Goal: Check status

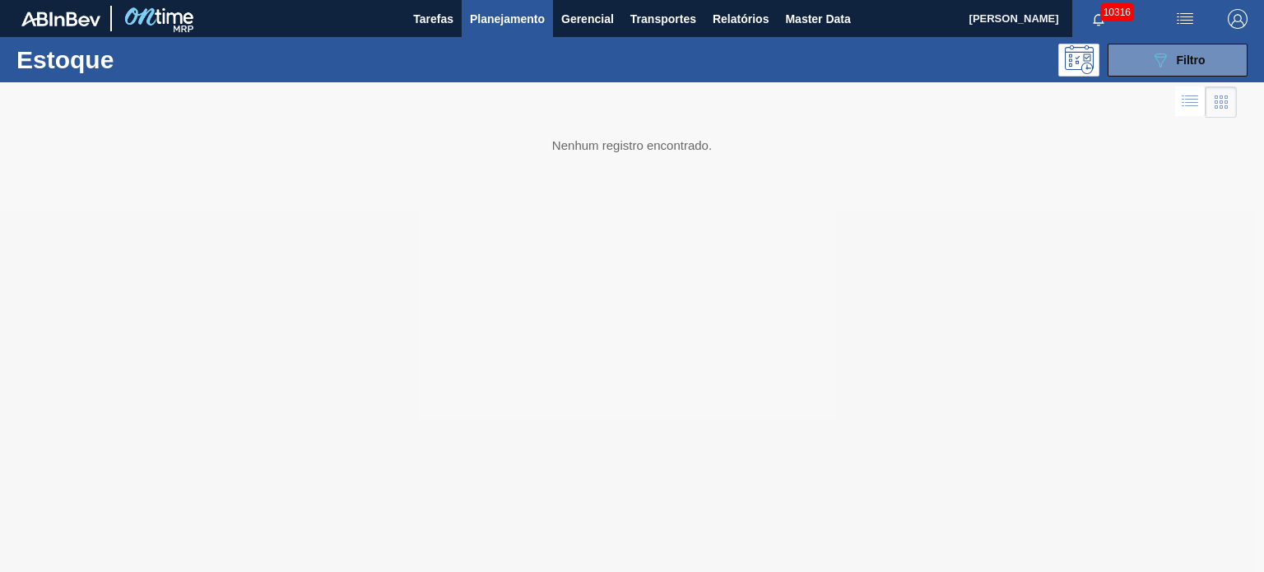
click at [1185, 81] on div "Estoque 089F7B8B-B2A5-4AFE-B5C0-19BA573D28AC Filtro" at bounding box center [632, 59] width 1264 height 45
click at [1181, 70] on button "089F7B8B-B2A5-4AFE-B5C0-19BA573D28AC Filtro" at bounding box center [1177, 60] width 140 height 33
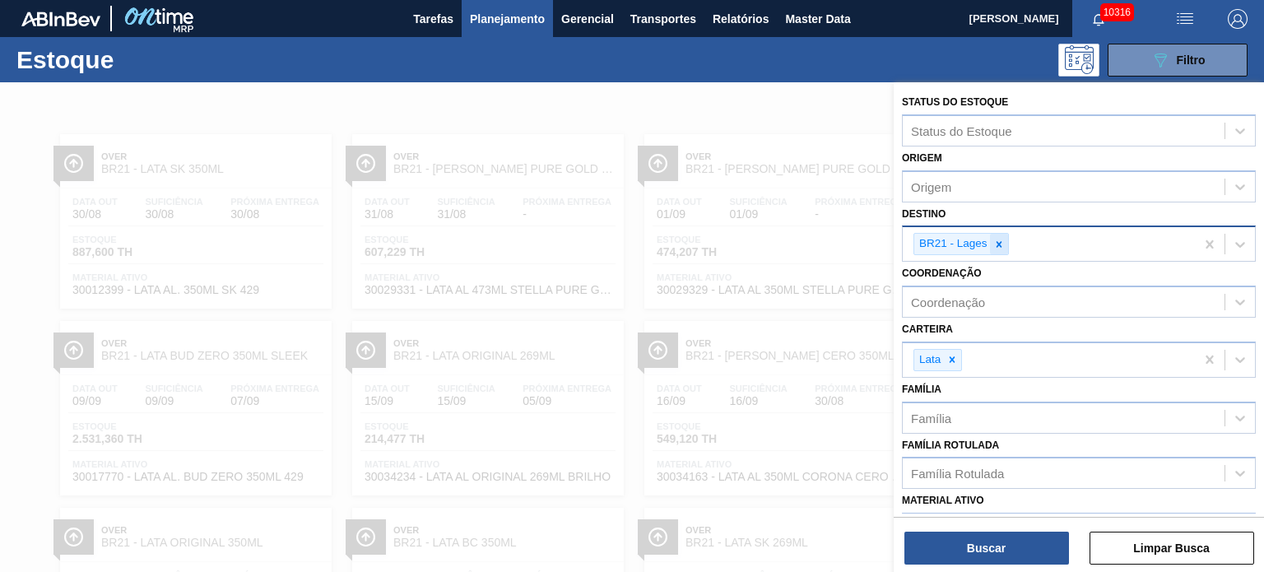
click at [1002, 244] on icon at bounding box center [999, 245] width 12 height 12
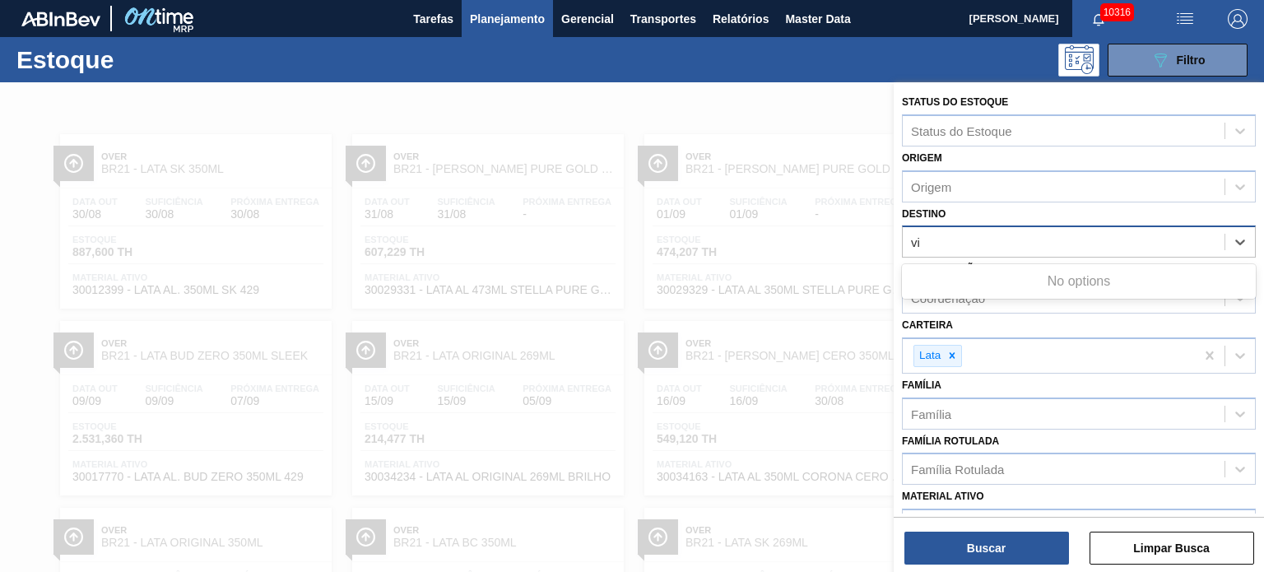
type input "v"
type input "via"
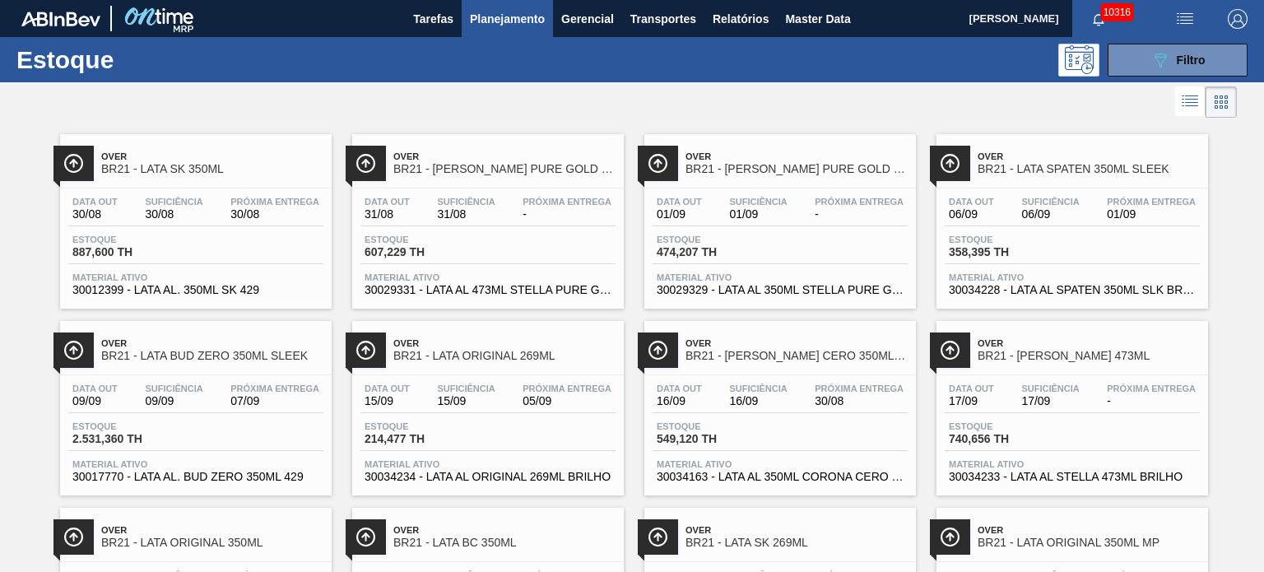
drag, startPoint x: 1223, startPoint y: 45, endPoint x: 1189, endPoint y: 76, distance: 45.4
click at [1223, 45] on button "089F7B8B-B2A5-4AFE-B5C0-19BA573D28AC Filtro" at bounding box center [1177, 60] width 140 height 33
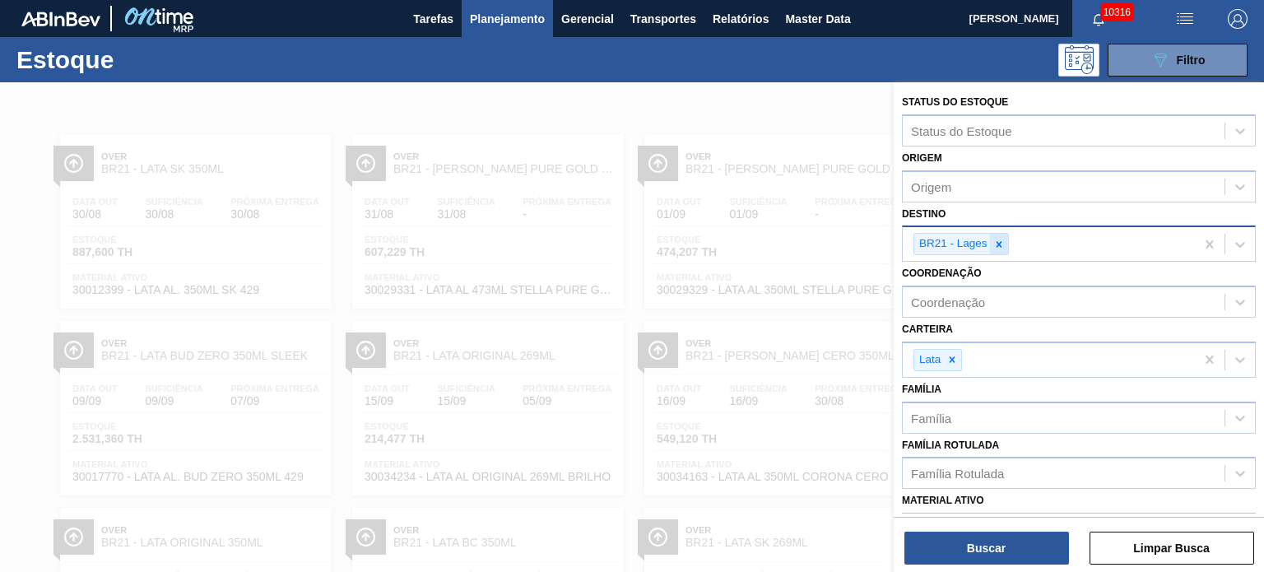
click at [993, 243] on icon at bounding box center [999, 245] width 12 height 12
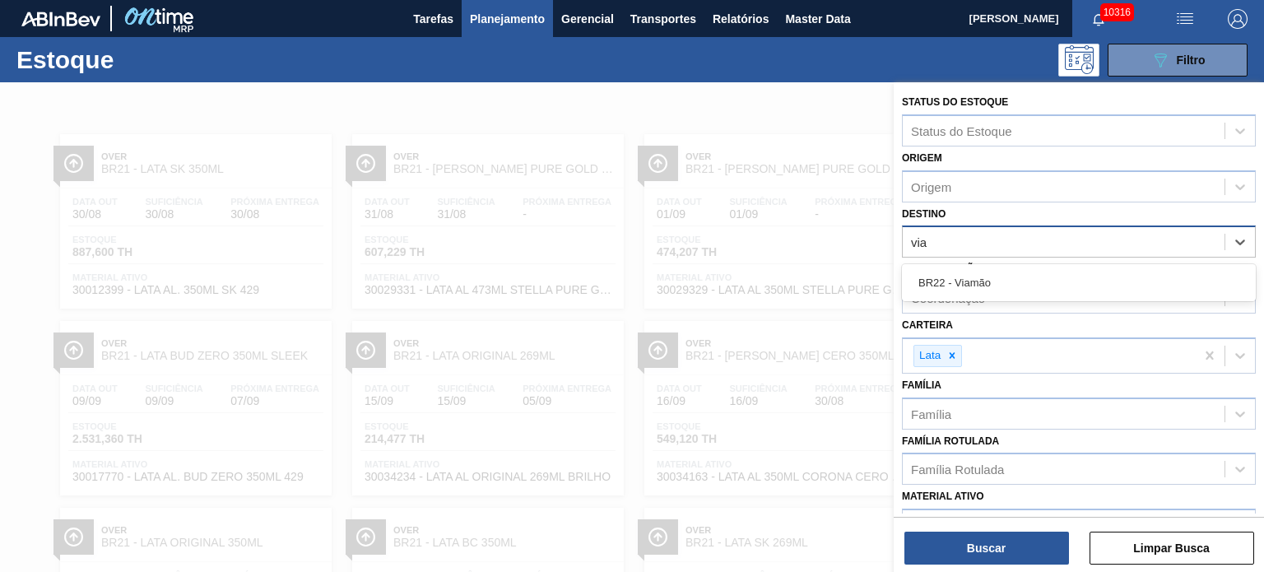
type input "viam"
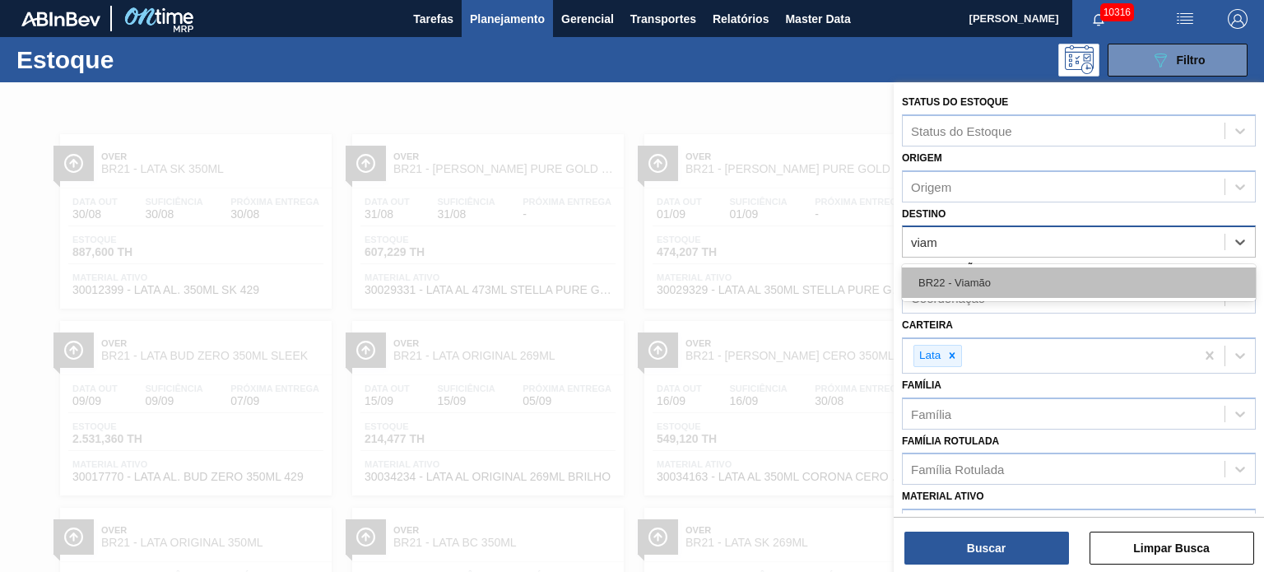
click at [987, 286] on div "BR22 - Viamão" at bounding box center [1079, 282] width 354 height 30
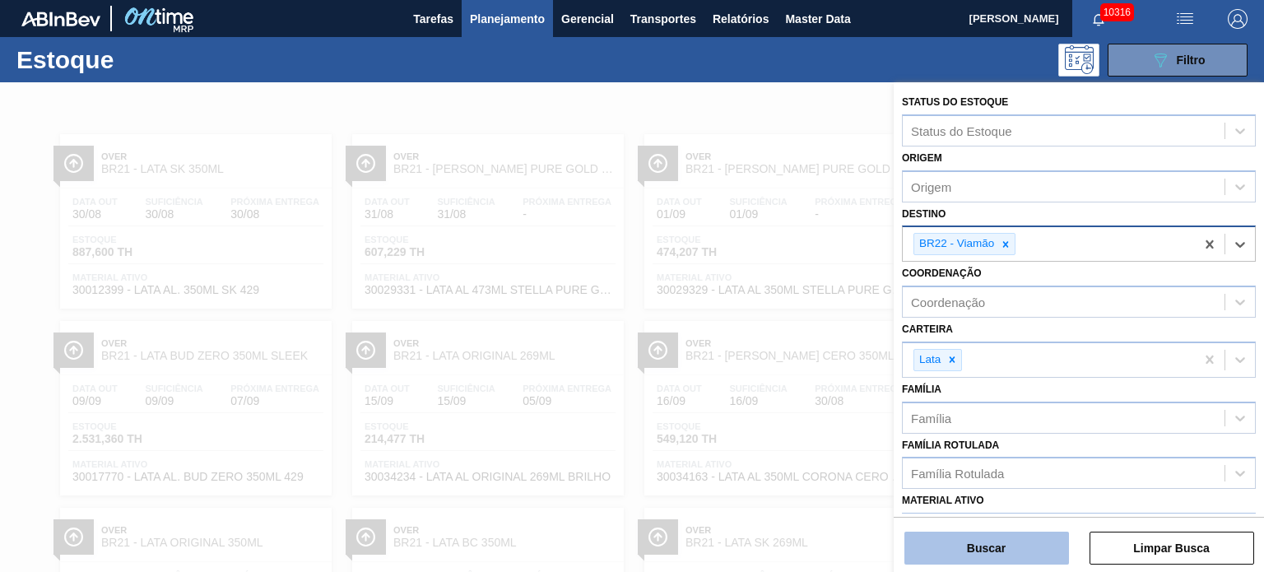
click at [987, 543] on button "Buscar" at bounding box center [986, 548] width 165 height 33
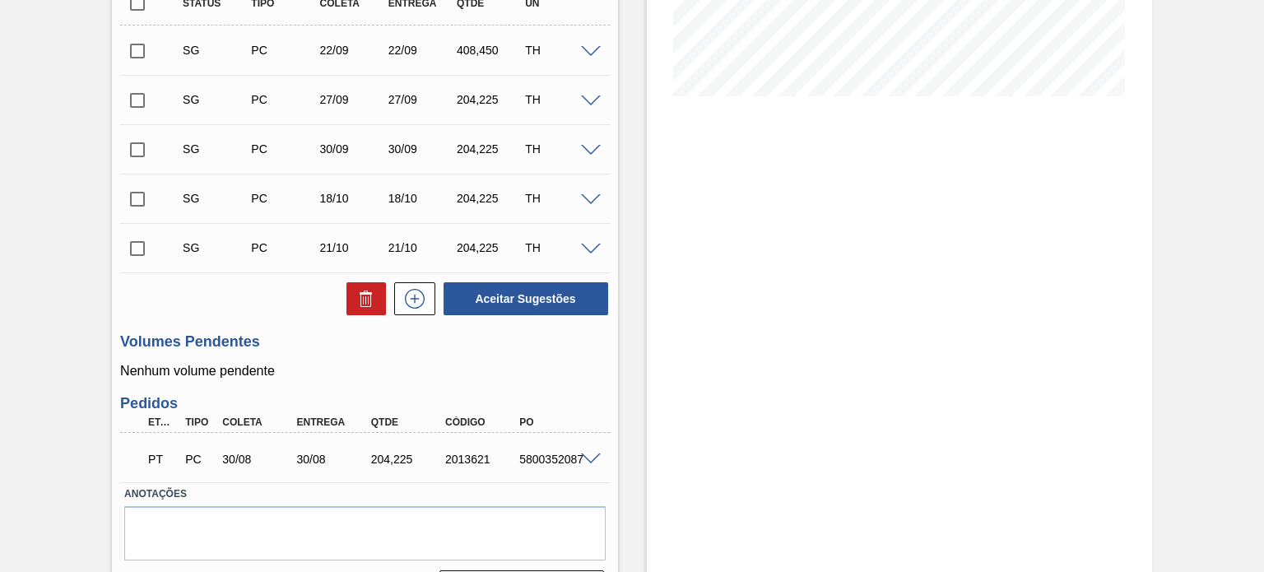
scroll to position [430, 0]
